Goal: Task Accomplishment & Management: Manage account settings

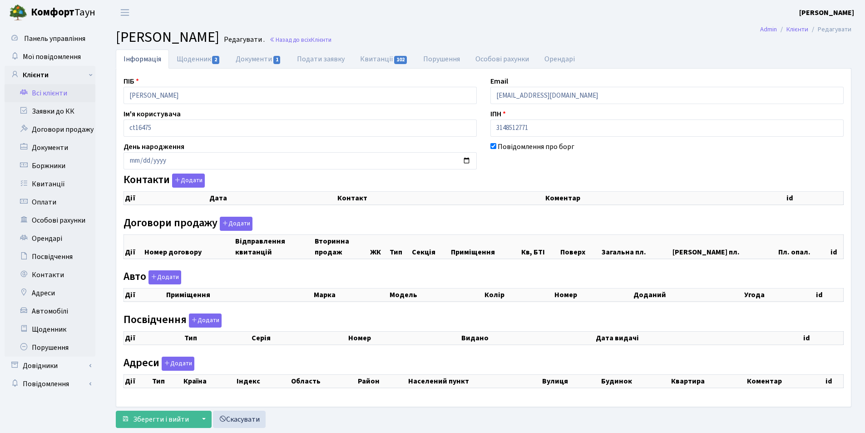
checkbox input "true"
select select "25"
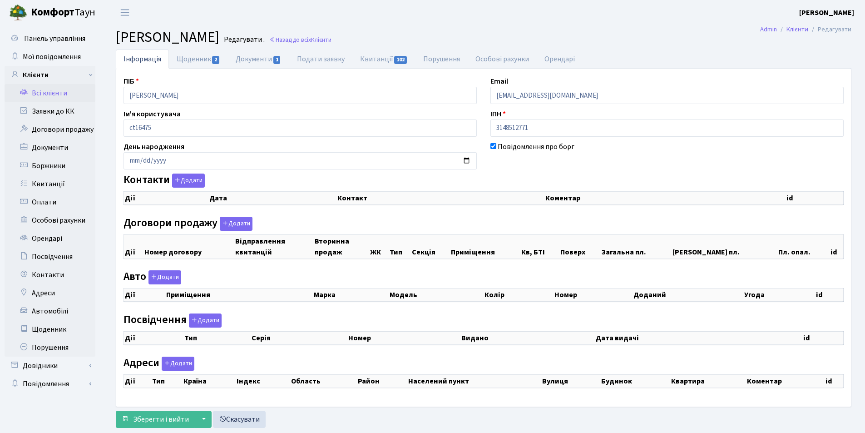
select select "25"
checkbox input "true"
select select "25"
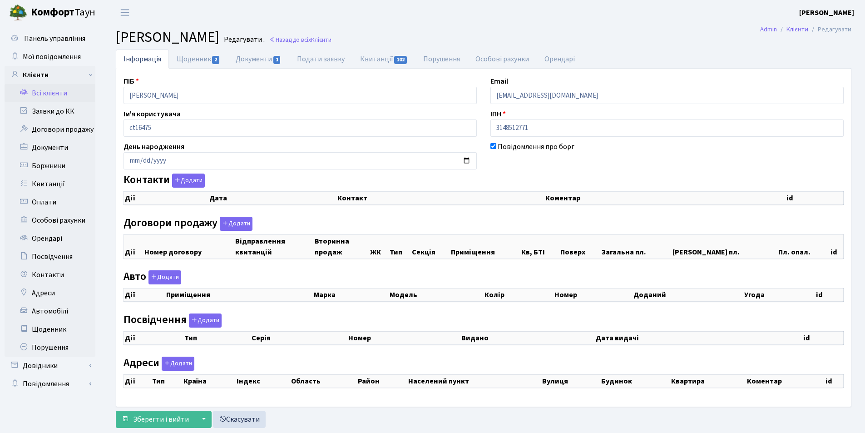
select select "25"
